Goal: Task Accomplishment & Management: Manage account settings

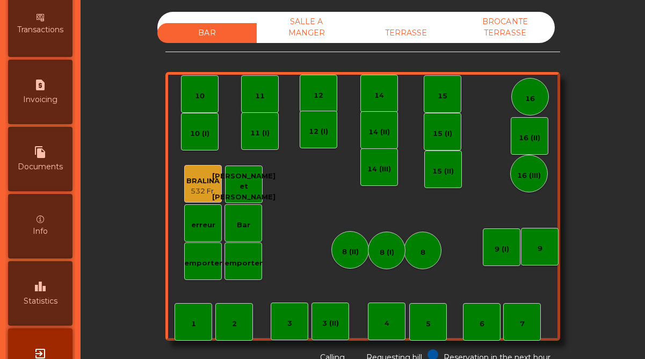
click at [40, 223] on div "Info" at bounding box center [40, 226] width 64 height 64
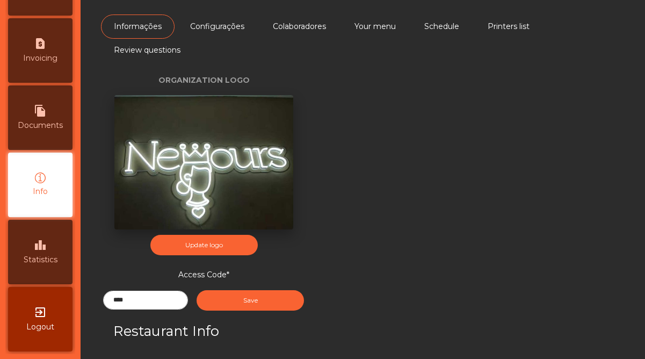
scroll to position [553, 0]
click at [320, 26] on link "Colaboradores" at bounding box center [299, 26] width 79 height 24
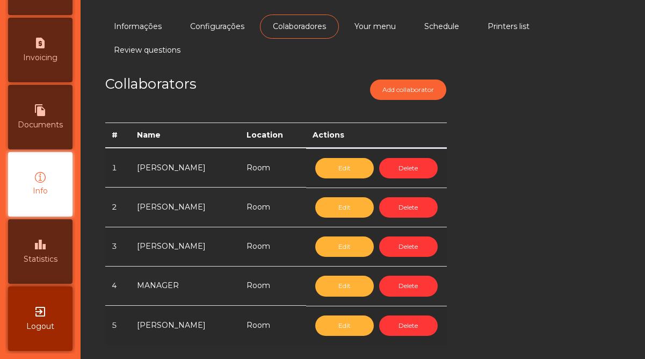
scroll to position [1, 0]
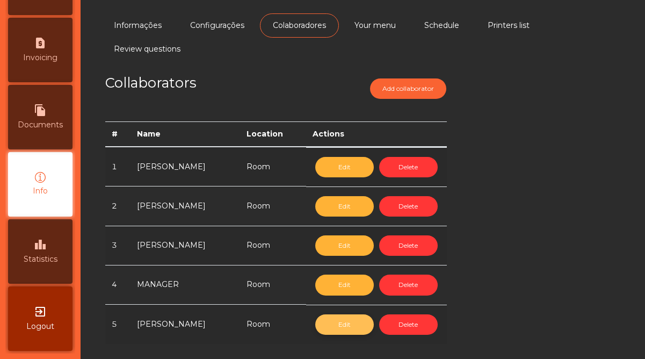
click at [323, 318] on button "Edit" at bounding box center [344, 324] width 59 height 20
select select "****"
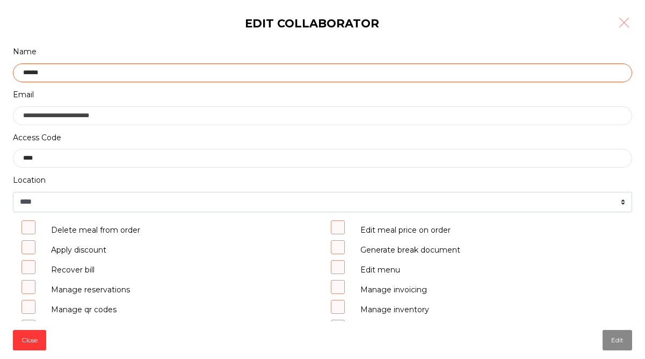
click at [78, 76] on input "******" at bounding box center [322, 72] width 619 height 19
type input "*"
type input "*****"
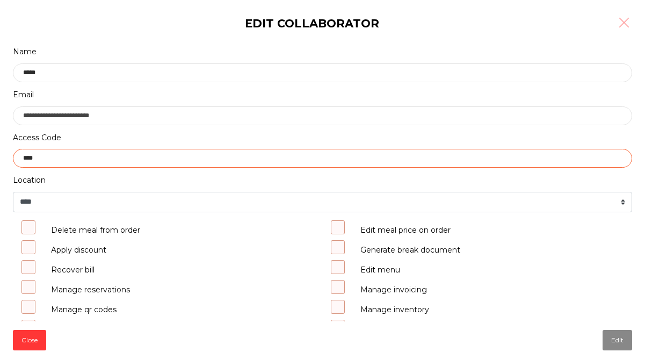
click at [87, 165] on input "****" at bounding box center [322, 158] width 619 height 19
type input "*"
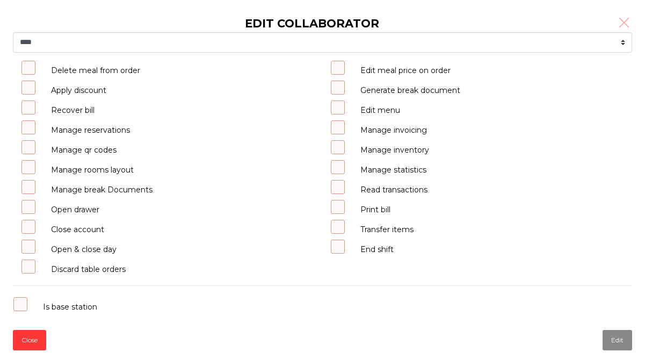
scroll to position [172, 0]
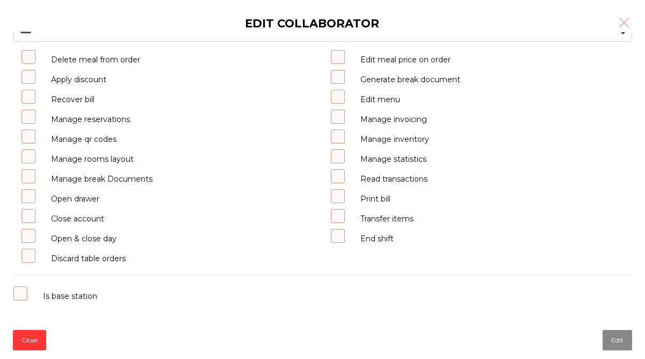
type input "****"
click at [99, 198] on span at bounding box center [99, 199] width 0 height 10
click at [413, 215] on span at bounding box center [413, 219] width 0 height 10
click at [613, 340] on button "Edit" at bounding box center [617, 340] width 30 height 20
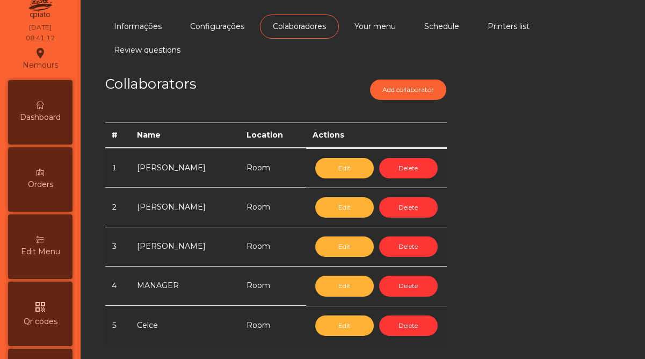
scroll to position [0, 0]
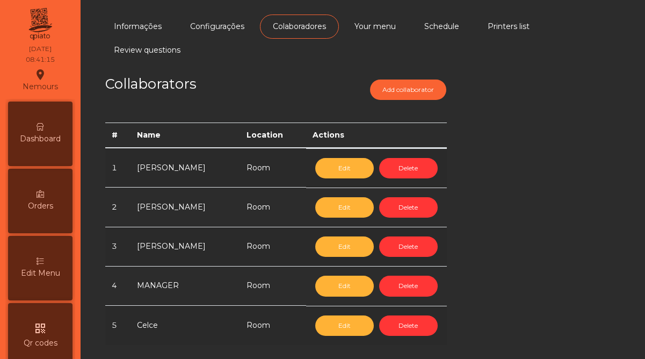
click at [55, 125] on div "Dashboard" at bounding box center [40, 133] width 64 height 64
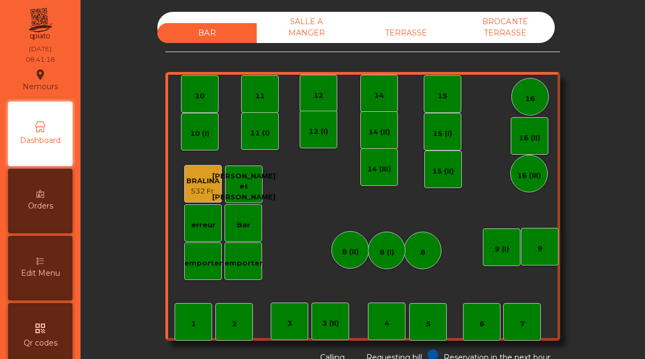
click at [52, 264] on div "Edit Menu" at bounding box center [40, 268] width 64 height 64
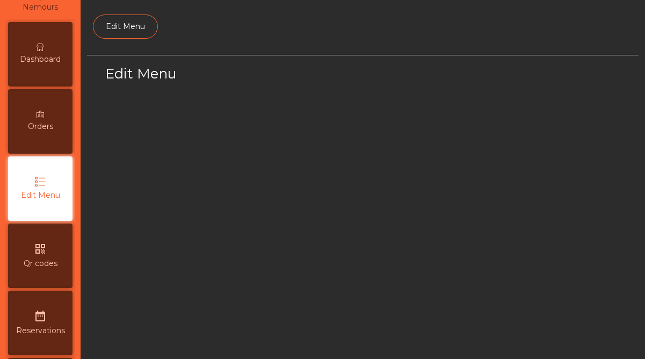
scroll to position [89, 0]
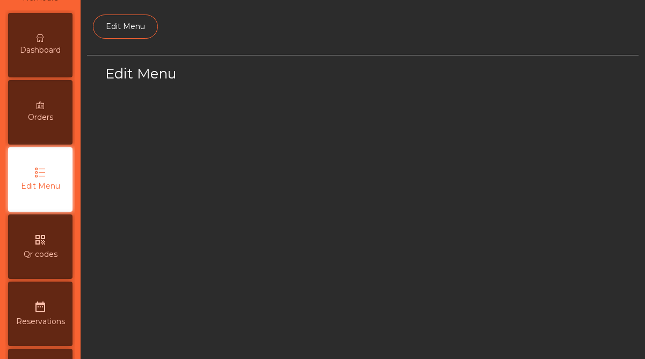
select select "***"
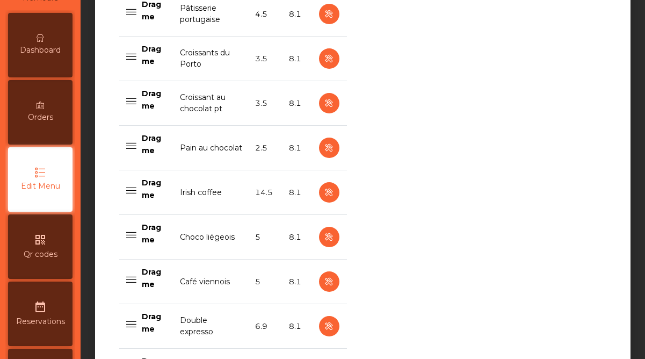
scroll to position [860, 0]
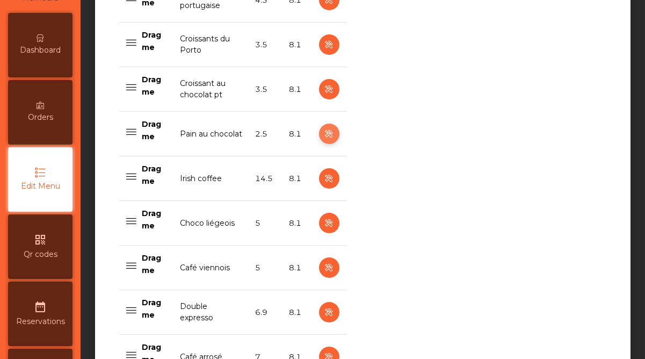
click at [330, 137] on icon "button" at bounding box center [329, 133] width 12 height 13
select select "***"
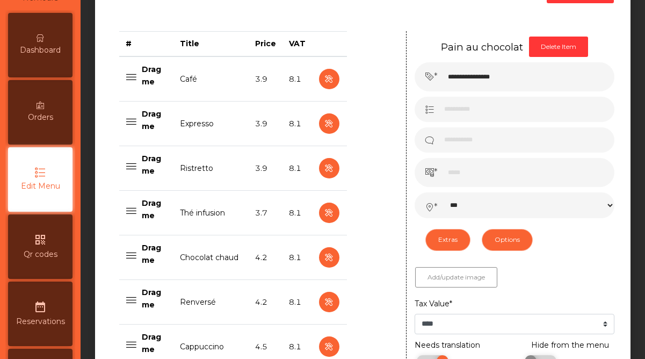
scroll to position [420, 0]
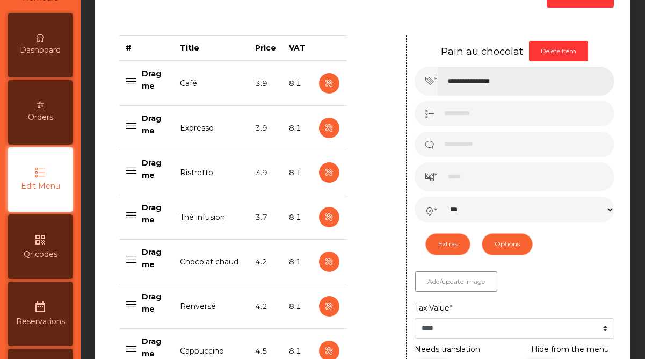
click at [514, 81] on input "**********" at bounding box center [526, 81] width 177 height 29
type input "**********"
click at [454, 179] on input "***" at bounding box center [526, 176] width 177 height 29
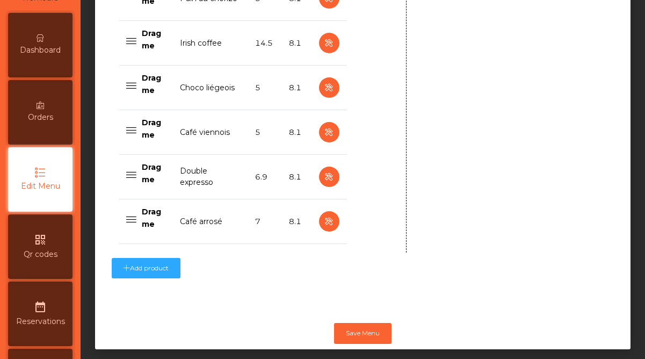
scroll to position [1006, 0]
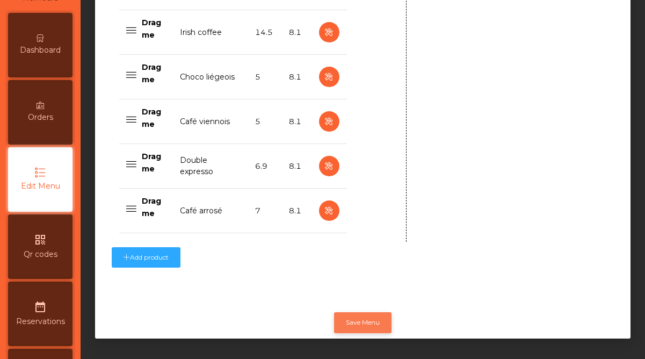
type input "*"
click at [353, 324] on button "Save Menu" at bounding box center [362, 322] width 57 height 20
click at [21, 68] on div "Dashboard" at bounding box center [40, 45] width 64 height 64
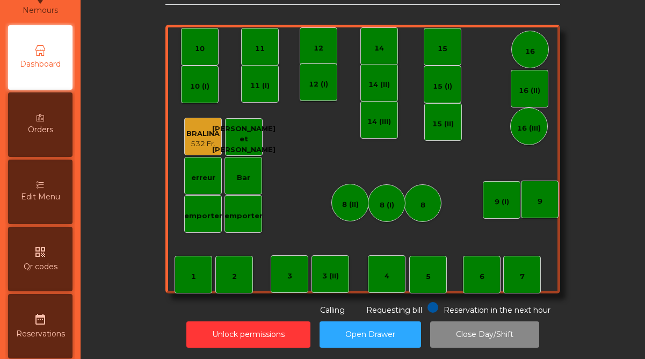
scroll to position [76, 0]
click at [33, 213] on div "Edit Menu" at bounding box center [40, 191] width 64 height 64
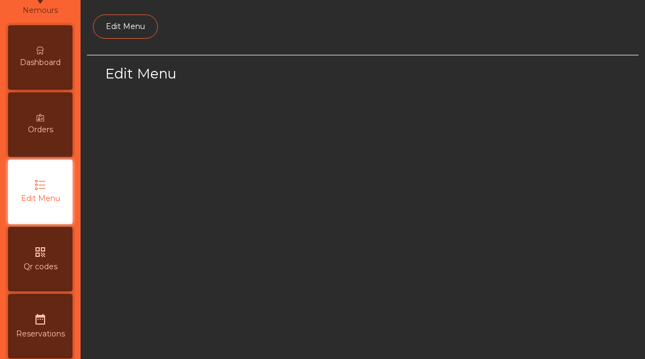
scroll to position [89, 0]
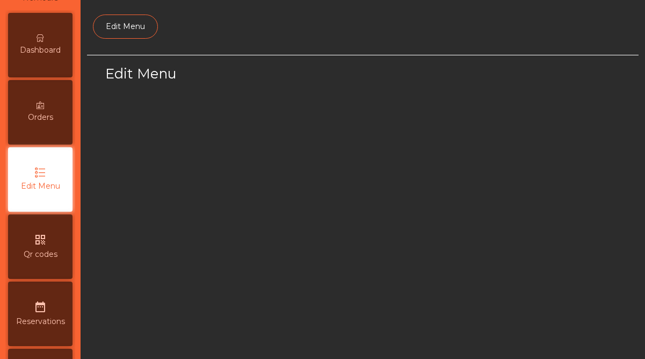
select select "***"
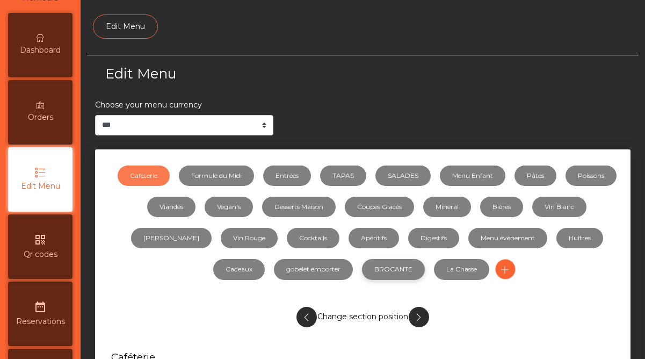
click at [373, 267] on link "BROCANTE" at bounding box center [393, 269] width 63 height 20
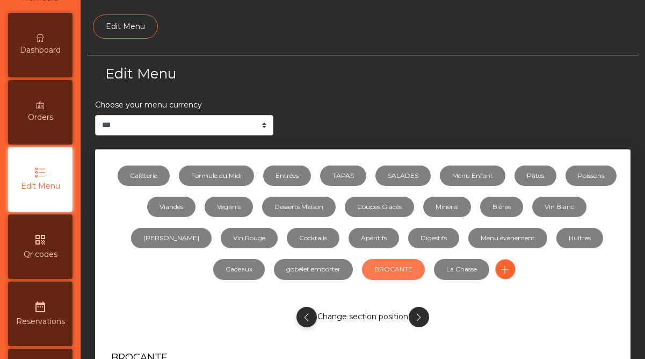
click at [305, 316] on icon "button" at bounding box center [306, 316] width 12 height 13
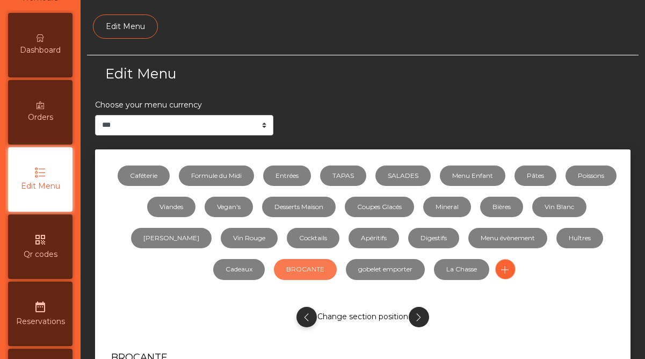
click at [309, 316] on icon "button" at bounding box center [306, 316] width 12 height 13
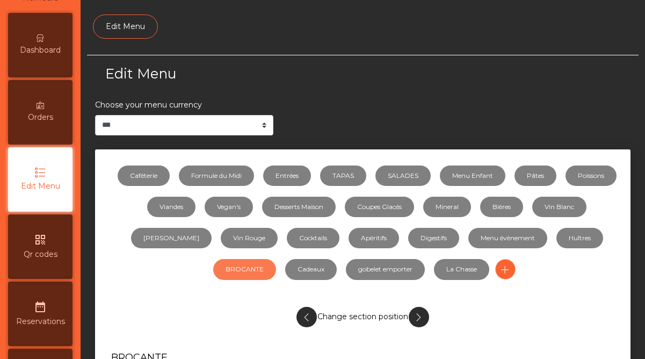
click at [309, 316] on icon "button" at bounding box center [306, 316] width 12 height 13
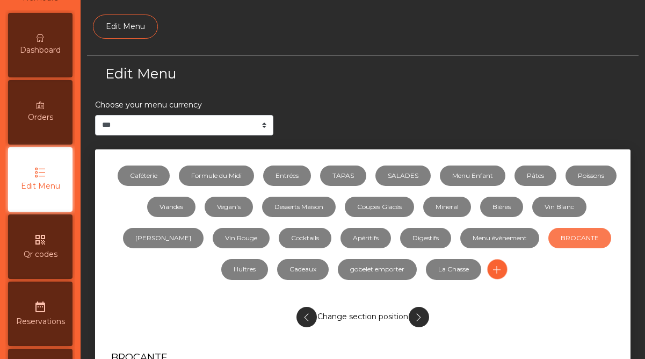
click at [309, 316] on icon "button" at bounding box center [306, 316] width 12 height 13
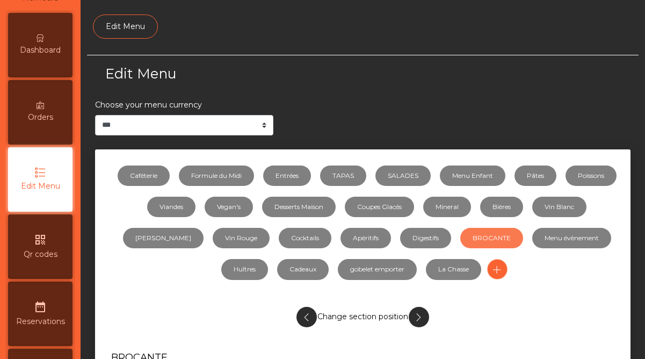
click at [309, 316] on icon "button" at bounding box center [306, 316] width 12 height 13
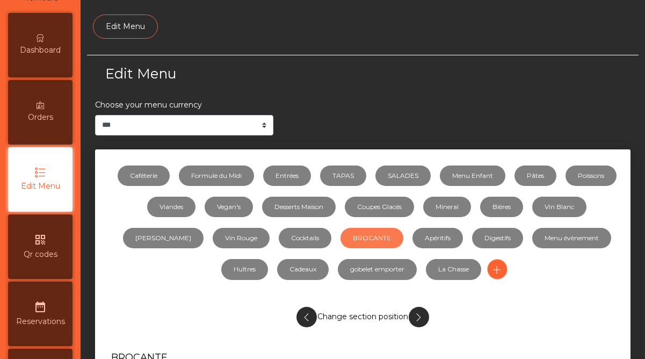
click at [309, 316] on icon "button" at bounding box center [306, 316] width 12 height 13
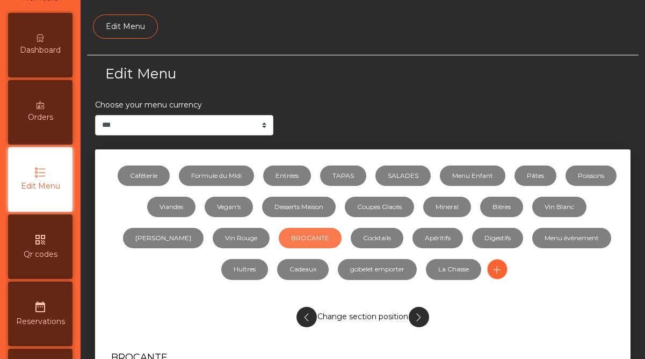
click at [309, 316] on icon "button" at bounding box center [306, 316] width 12 height 13
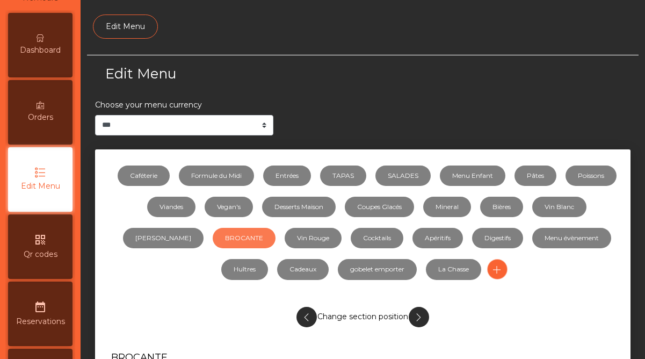
click at [309, 316] on icon "button" at bounding box center [306, 316] width 12 height 13
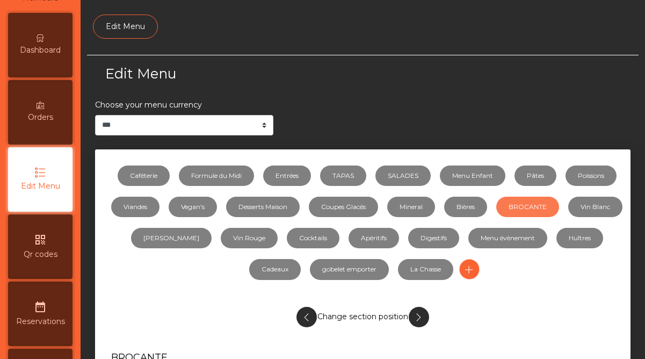
click at [309, 316] on icon "button" at bounding box center [306, 316] width 12 height 13
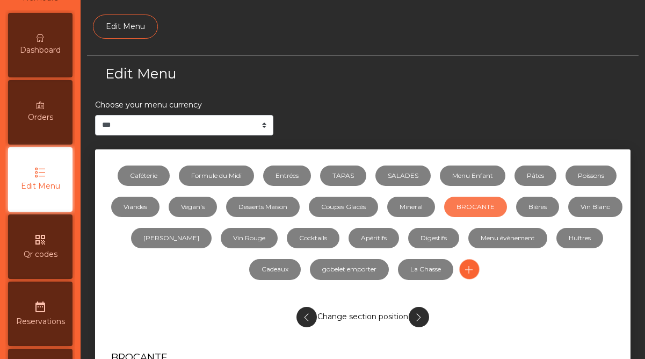
click at [309, 316] on icon "button" at bounding box center [306, 316] width 12 height 13
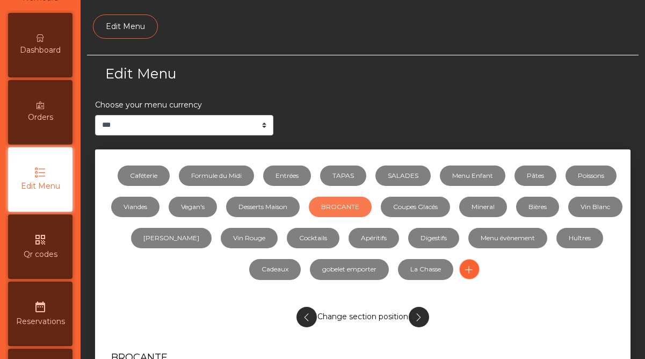
click at [309, 316] on icon "button" at bounding box center [306, 316] width 12 height 13
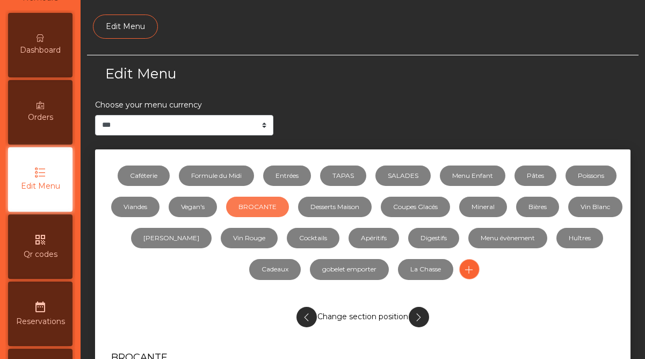
click at [309, 316] on icon "button" at bounding box center [306, 316] width 12 height 13
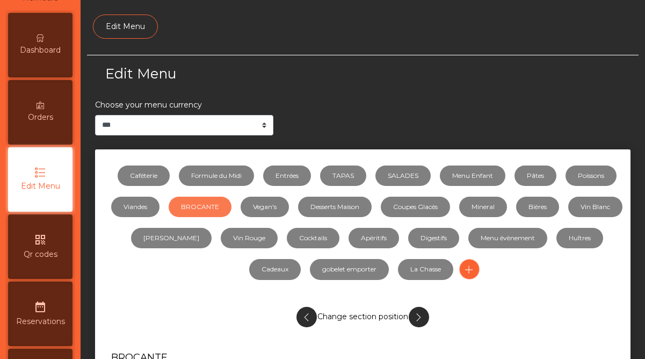
click at [309, 316] on icon "button" at bounding box center [306, 316] width 12 height 13
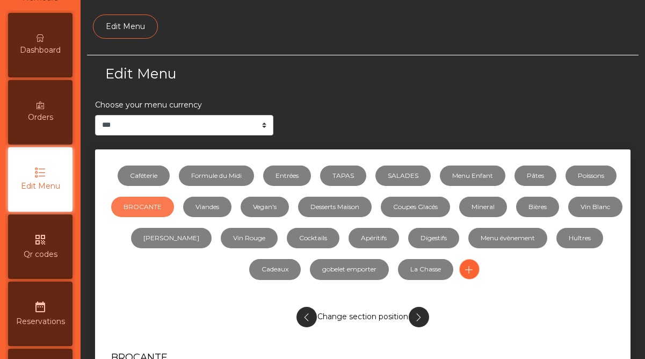
click at [309, 316] on icon "button" at bounding box center [306, 316] width 12 height 13
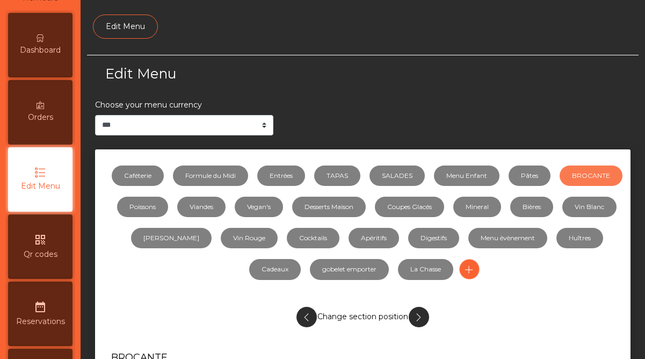
click at [309, 316] on icon "button" at bounding box center [306, 316] width 12 height 13
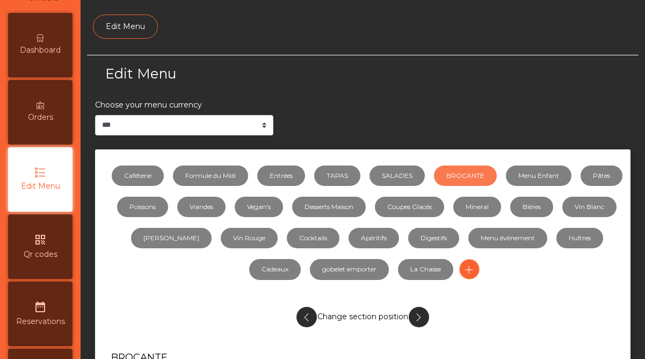
click at [309, 316] on icon "button" at bounding box center [306, 316] width 12 height 13
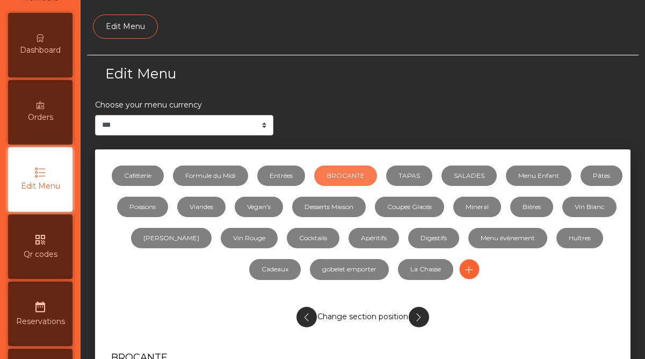
click at [309, 316] on icon "button" at bounding box center [306, 316] width 12 height 13
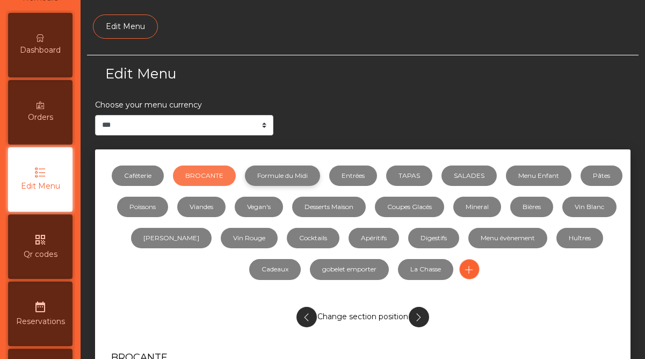
click at [295, 178] on link "Formule du Midi" at bounding box center [282, 175] width 75 height 20
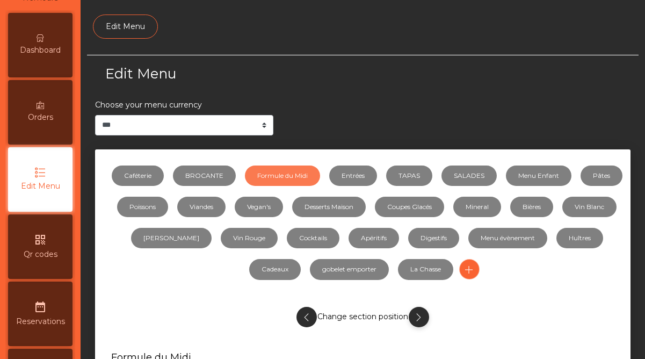
click at [415, 316] on icon "button" at bounding box center [418, 316] width 12 height 13
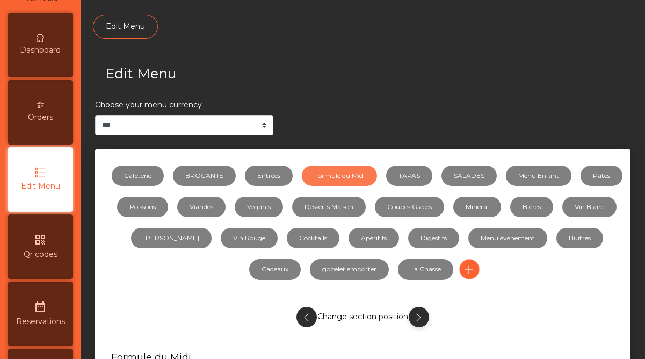
click at [415, 316] on icon "button" at bounding box center [418, 316] width 12 height 13
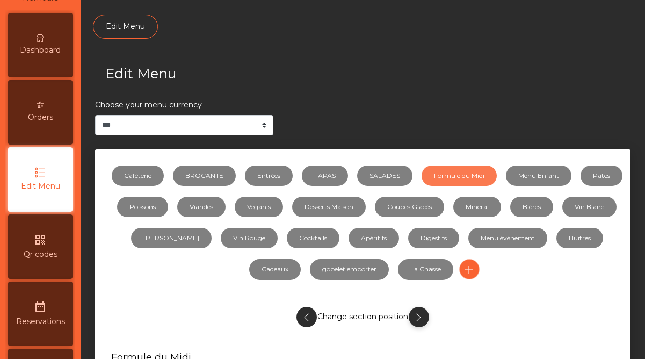
click at [415, 316] on icon "button" at bounding box center [418, 316] width 12 height 13
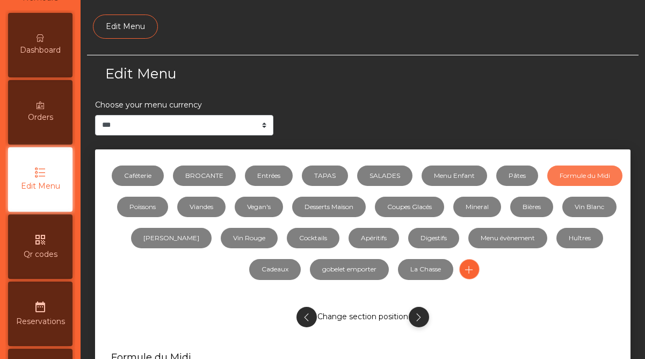
click at [415, 316] on icon "button" at bounding box center [418, 316] width 12 height 13
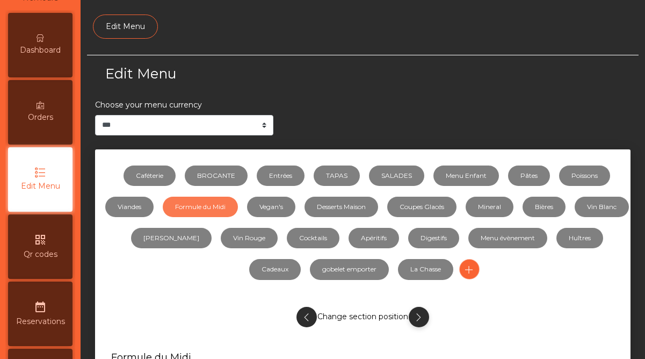
click at [415, 316] on icon "button" at bounding box center [418, 316] width 12 height 13
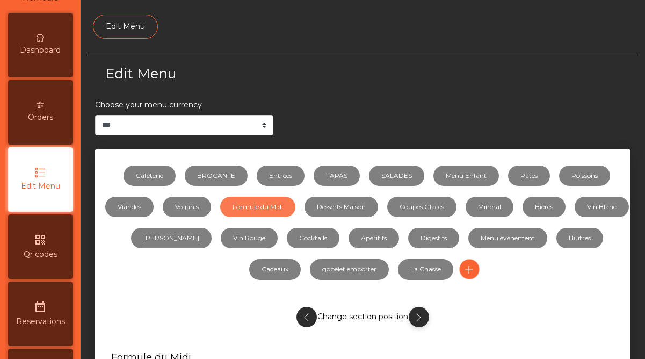
click at [415, 316] on icon "button" at bounding box center [418, 316] width 12 height 13
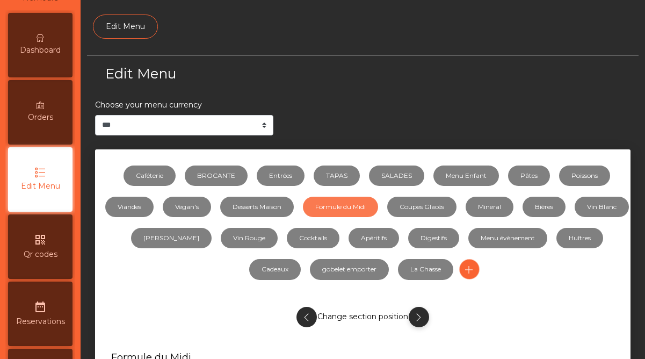
click at [415, 316] on icon "button" at bounding box center [418, 316] width 12 height 13
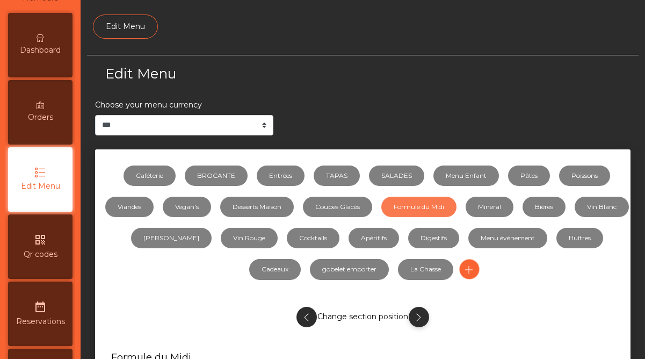
click at [415, 316] on icon "button" at bounding box center [418, 316] width 12 height 13
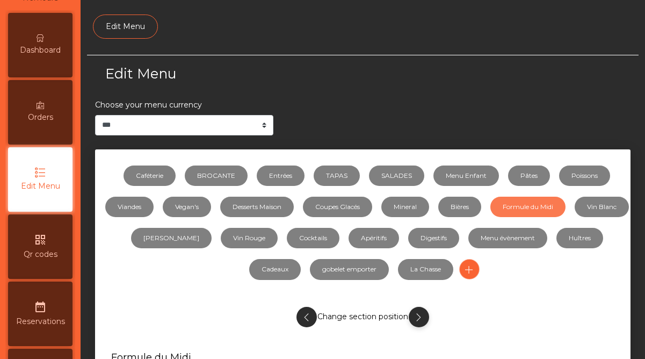
click at [415, 316] on icon "button" at bounding box center [418, 316] width 12 height 13
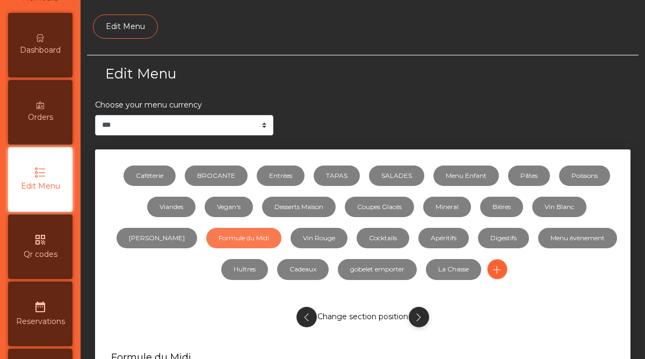
click at [415, 316] on icon "button" at bounding box center [418, 316] width 12 height 13
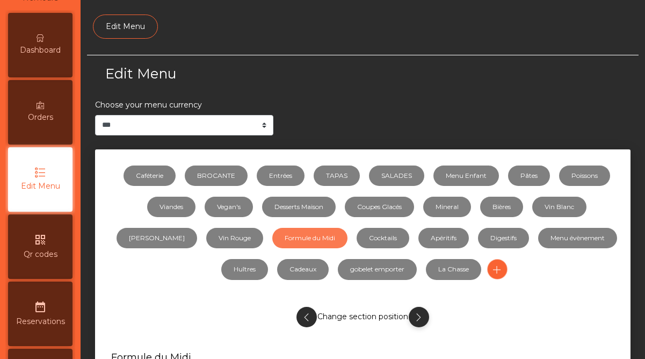
click at [415, 316] on icon "button" at bounding box center [418, 316] width 12 height 13
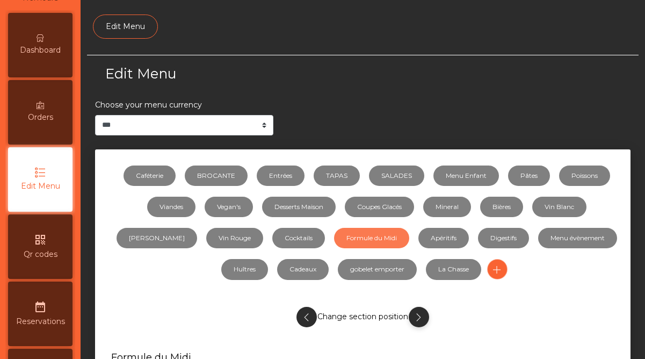
click at [415, 316] on icon "button" at bounding box center [418, 316] width 12 height 13
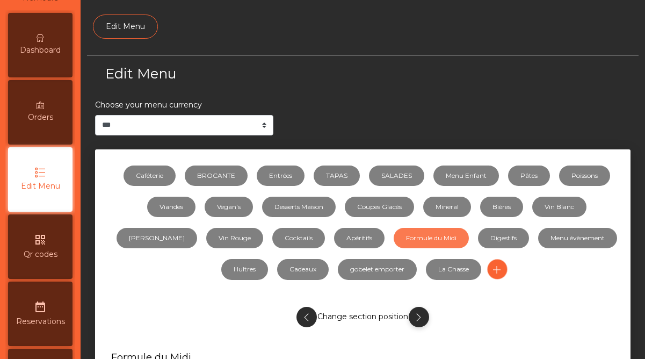
click at [415, 316] on icon "button" at bounding box center [418, 316] width 12 height 13
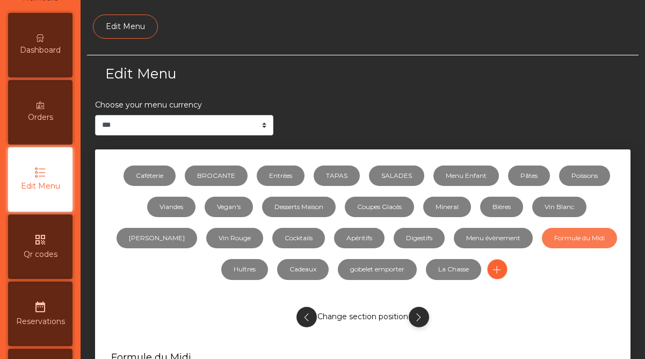
click at [415, 316] on icon "button" at bounding box center [418, 316] width 12 height 13
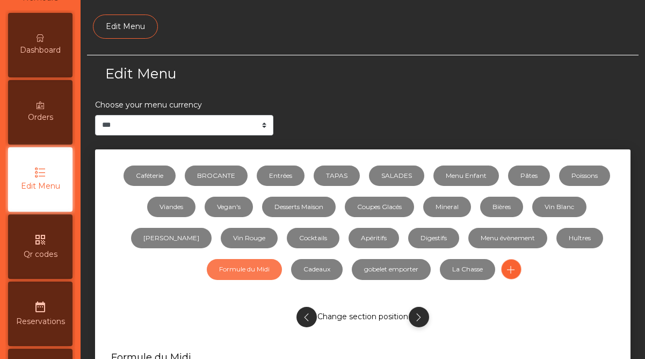
click at [415, 316] on icon "button" at bounding box center [418, 316] width 12 height 13
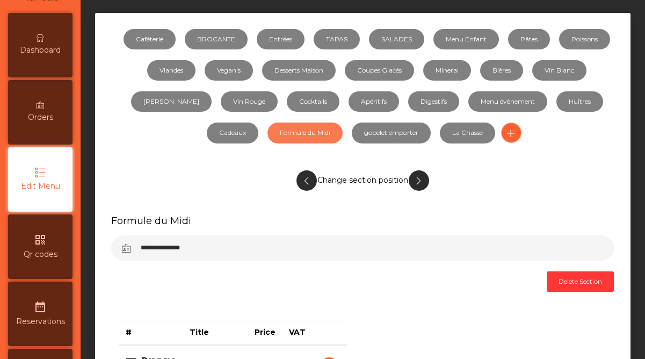
scroll to position [382, 0]
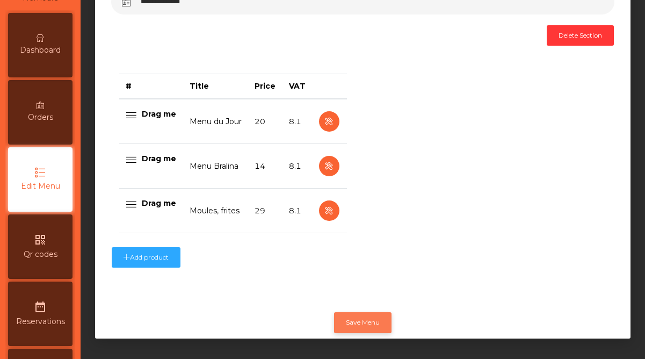
click at [368, 325] on button "Save Menu" at bounding box center [362, 322] width 57 height 20
click at [361, 324] on button "Save Menu" at bounding box center [362, 322] width 57 height 20
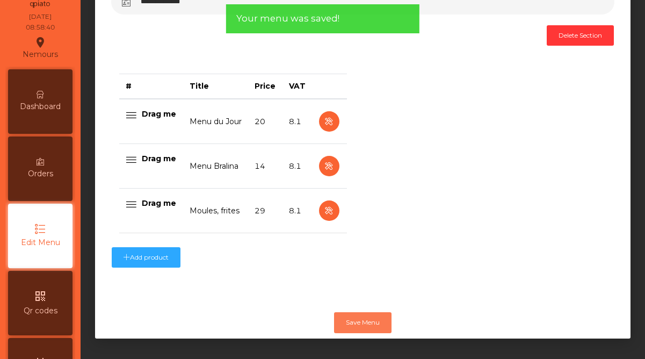
scroll to position [0, 0]
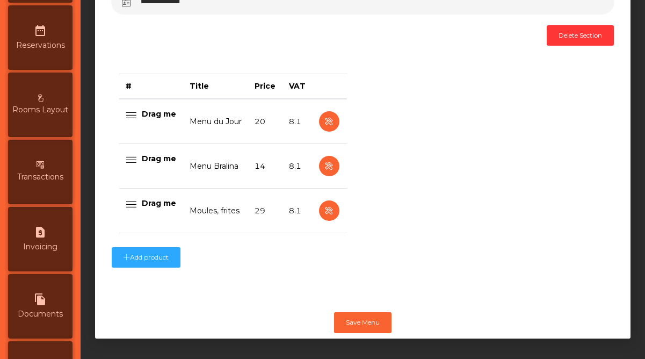
click at [48, 105] on span "Rooms Layout" at bounding box center [40, 109] width 56 height 11
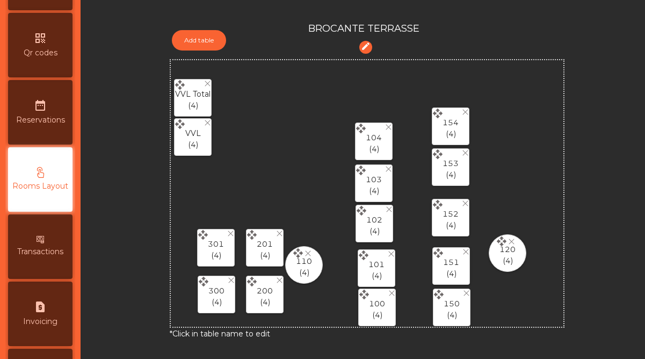
scroll to position [1204, 0]
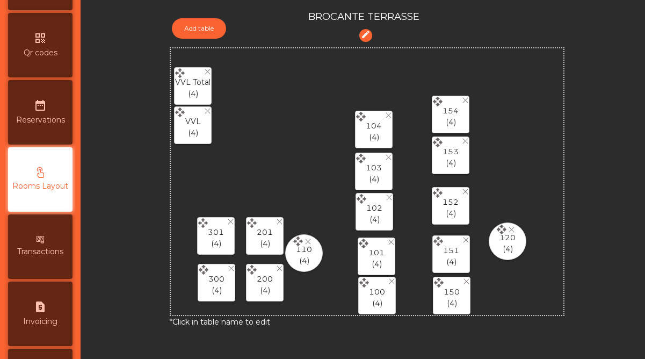
click at [388, 114] on icon at bounding box center [388, 115] width 7 height 7
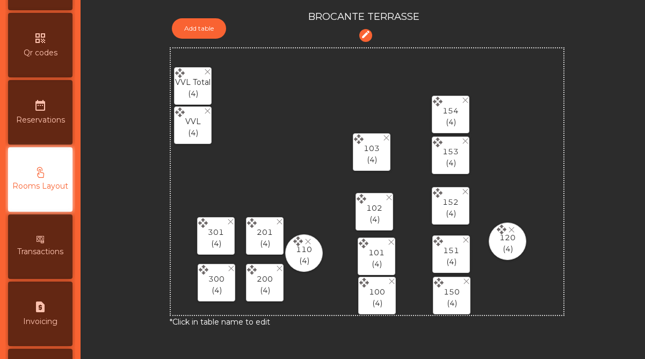
drag, startPoint x: 362, startPoint y: 157, endPoint x: 360, endPoint y: 138, distance: 19.5
click at [360, 138] on icon at bounding box center [359, 139] width 10 height 10
drag, startPoint x: 361, startPoint y: 198, endPoint x: 359, endPoint y: 183, distance: 15.2
click at [359, 183] on icon at bounding box center [359, 183] width 11 height 11
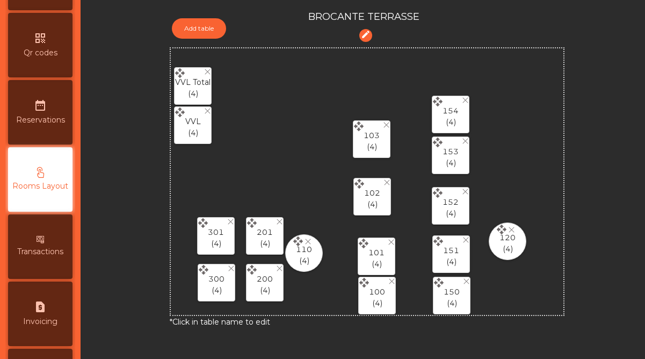
drag, startPoint x: 357, startPoint y: 136, endPoint x: 358, endPoint y: 123, distance: 12.9
click at [358, 123] on icon at bounding box center [359, 126] width 10 height 10
drag, startPoint x: 359, startPoint y: 183, endPoint x: 359, endPoint y: 168, distance: 14.5
click at [359, 168] on icon at bounding box center [359, 169] width 11 height 11
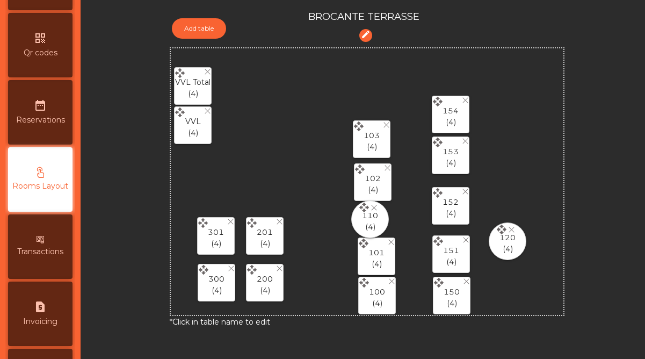
drag, startPoint x: 297, startPoint y: 241, endPoint x: 363, endPoint y: 207, distance: 74.2
click at [363, 207] on icon at bounding box center [364, 207] width 11 height 11
click at [466, 100] on icon at bounding box center [465, 100] width 7 height 7
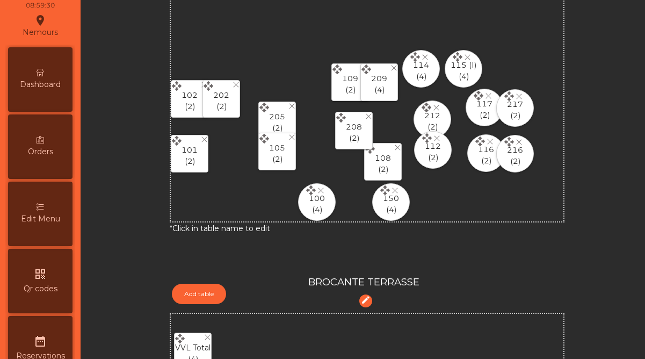
scroll to position [0, 0]
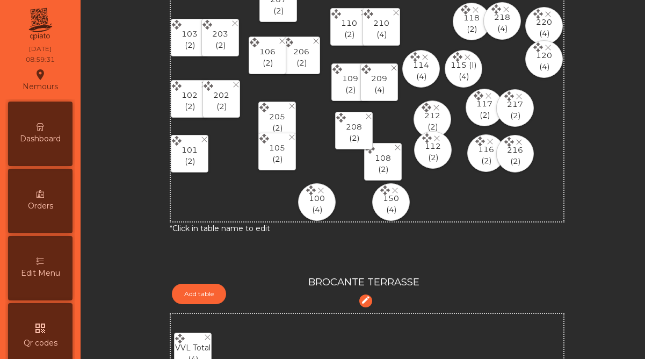
click at [39, 134] on span "Dashboard" at bounding box center [40, 138] width 41 height 11
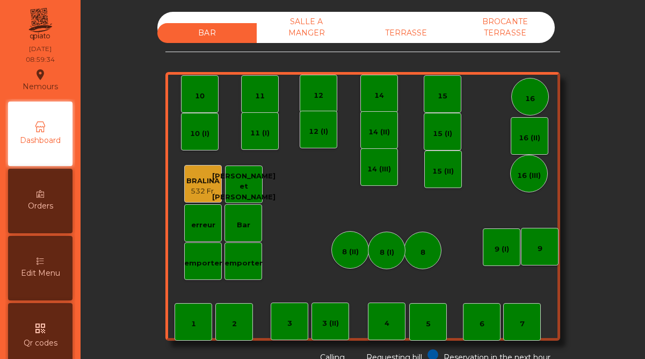
click at [506, 30] on div "BROCANTE TERRASSE" at bounding box center [504, 27] width 99 height 31
click at [517, 25] on div "BROCANTE TERRASSE" at bounding box center [504, 27] width 99 height 31
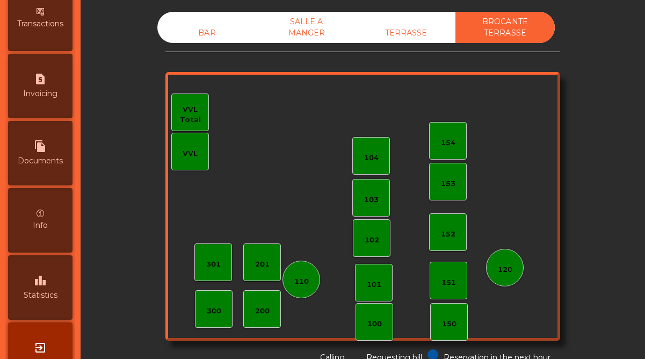
scroll to position [524, 0]
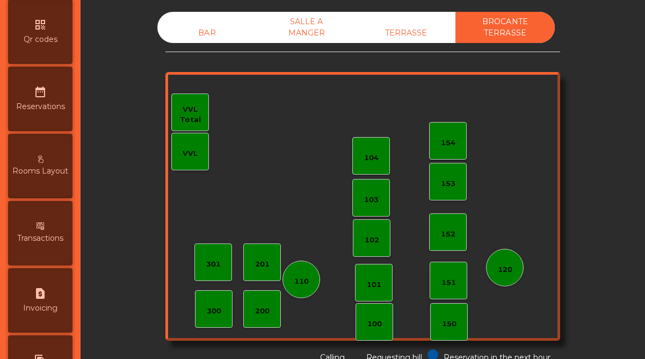
click at [43, 163] on div "Rooms Layout" at bounding box center [40, 166] width 64 height 64
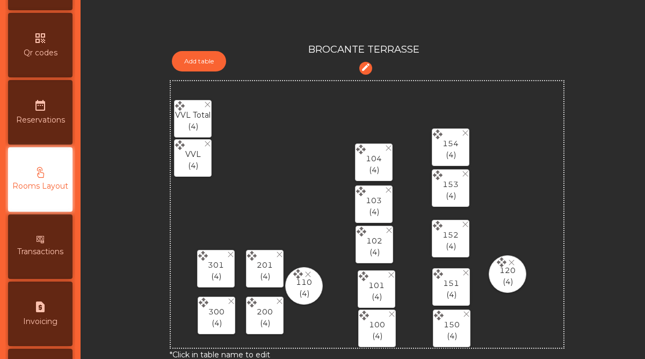
scroll to position [1204, 0]
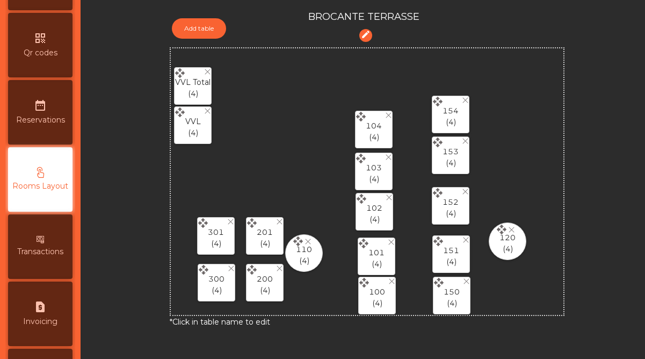
click at [387, 115] on icon at bounding box center [388, 115] width 7 height 7
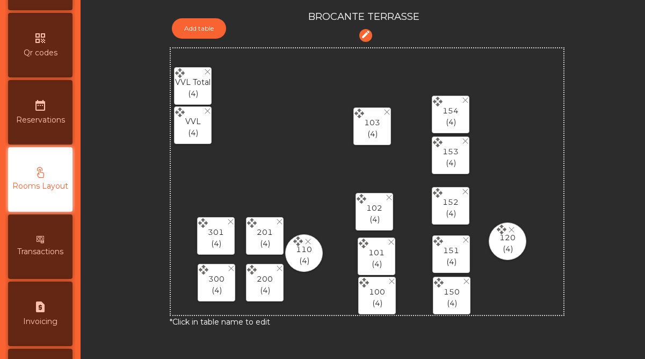
drag, startPoint x: 361, startPoint y: 159, endPoint x: 359, endPoint y: 114, distance: 45.1
click at [359, 114] on icon at bounding box center [359, 113] width 11 height 11
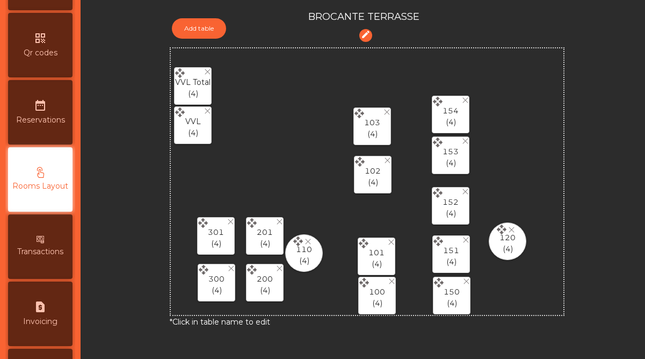
drag, startPoint x: 360, startPoint y: 198, endPoint x: 359, endPoint y: 161, distance: 37.1
click at [359, 161] on icon at bounding box center [359, 161] width 11 height 11
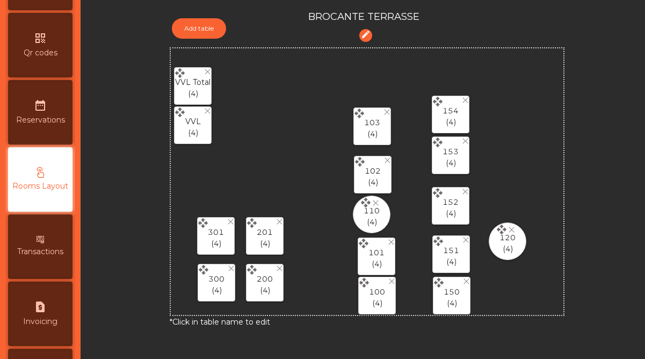
drag, startPoint x: 299, startPoint y: 241, endPoint x: 367, endPoint y: 202, distance: 77.9
click at [367, 202] on icon at bounding box center [365, 202] width 11 height 11
click at [464, 98] on icon at bounding box center [465, 100] width 7 height 7
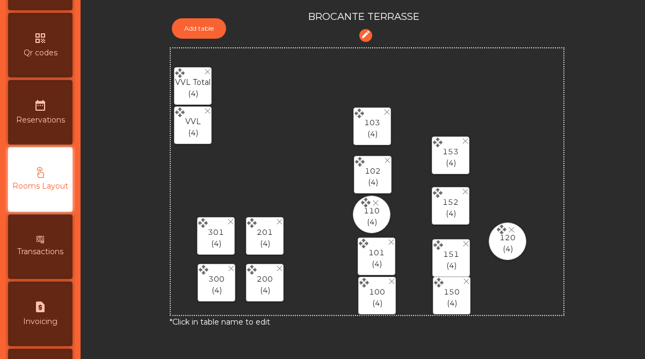
click at [438, 247] on icon at bounding box center [438, 244] width 10 height 10
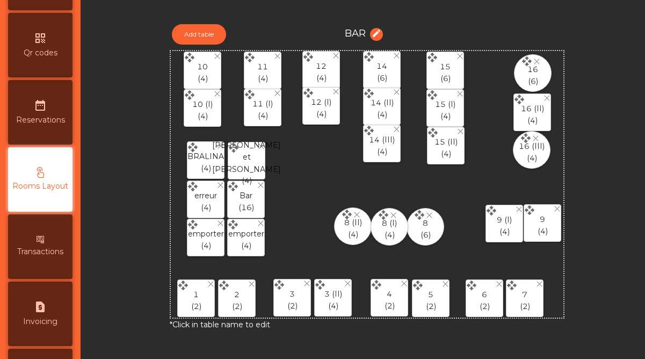
scroll to position [0, 0]
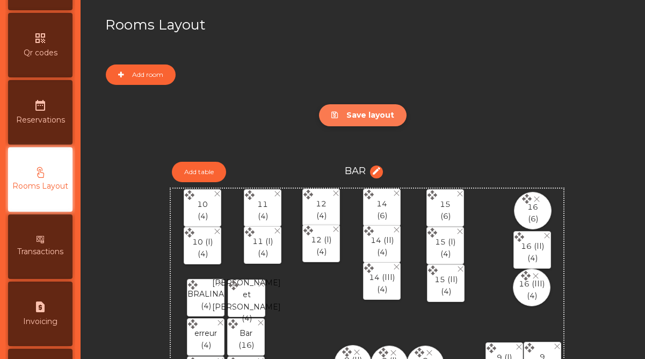
click at [348, 118] on button "Save layout" at bounding box center [363, 115] width 88 height 22
